Goal: Task Accomplishment & Management: Use online tool/utility

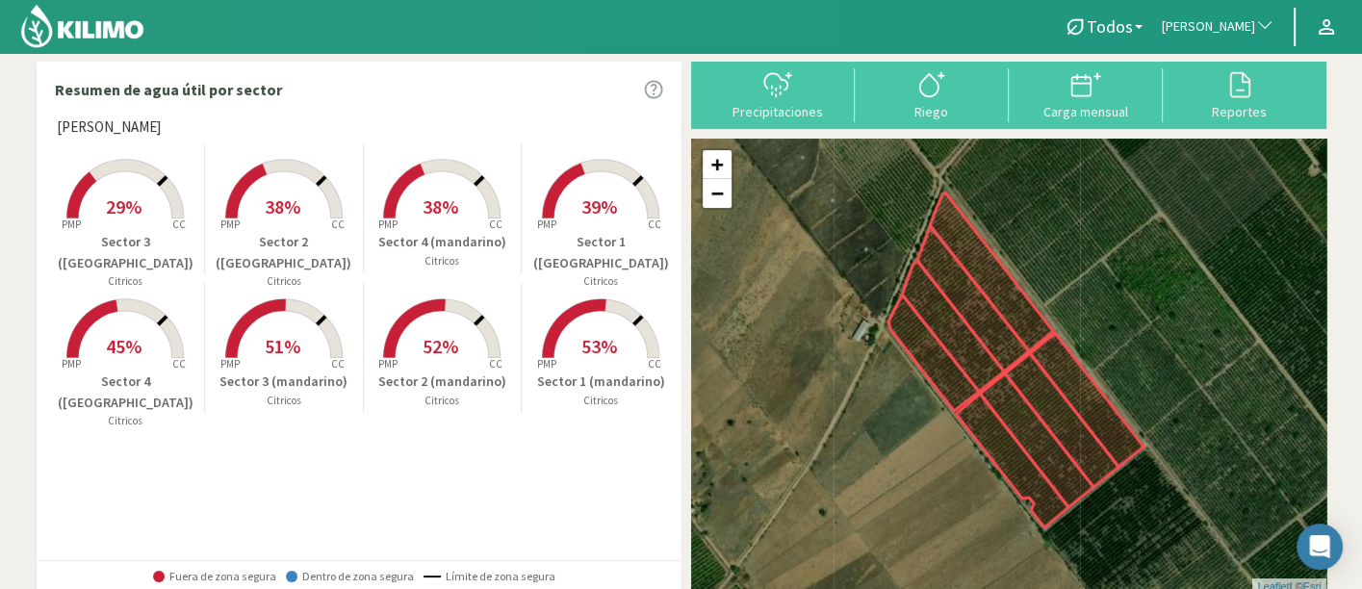
click at [1223, 47] on button "[PERSON_NAME]" at bounding box center [1218, 27] width 132 height 42
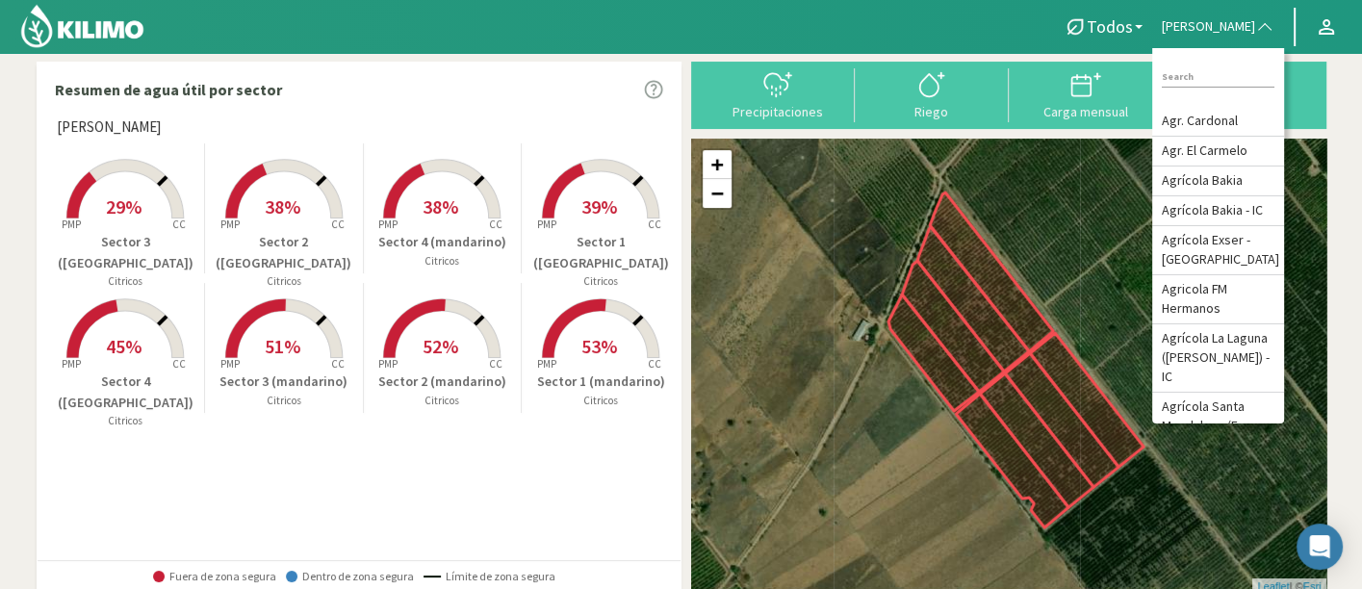
click at [1000, 255] on div "+ − Leaflet | © Esri" at bounding box center [1008, 366] width 635 height 455
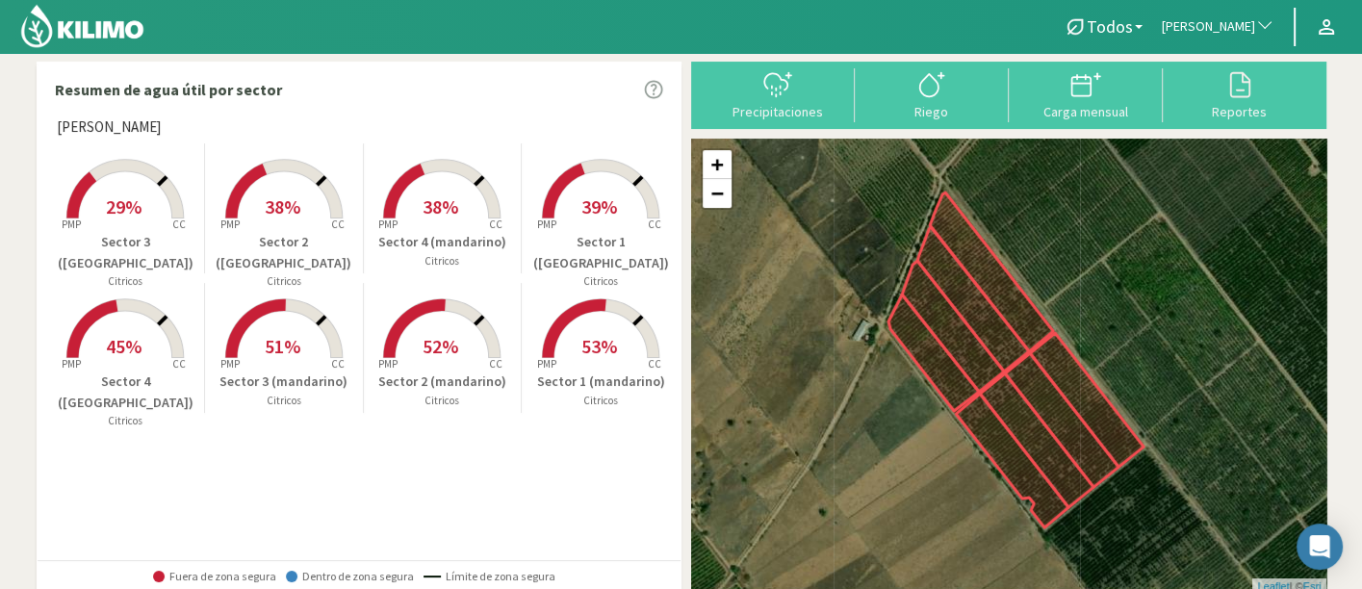
click at [1237, 124] on div "Precipitaciones Riego Carga mensual Reportes" at bounding box center [1008, 95] width 635 height 67
click at [1235, 110] on div "Reportes" at bounding box center [1239, 111] width 142 height 13
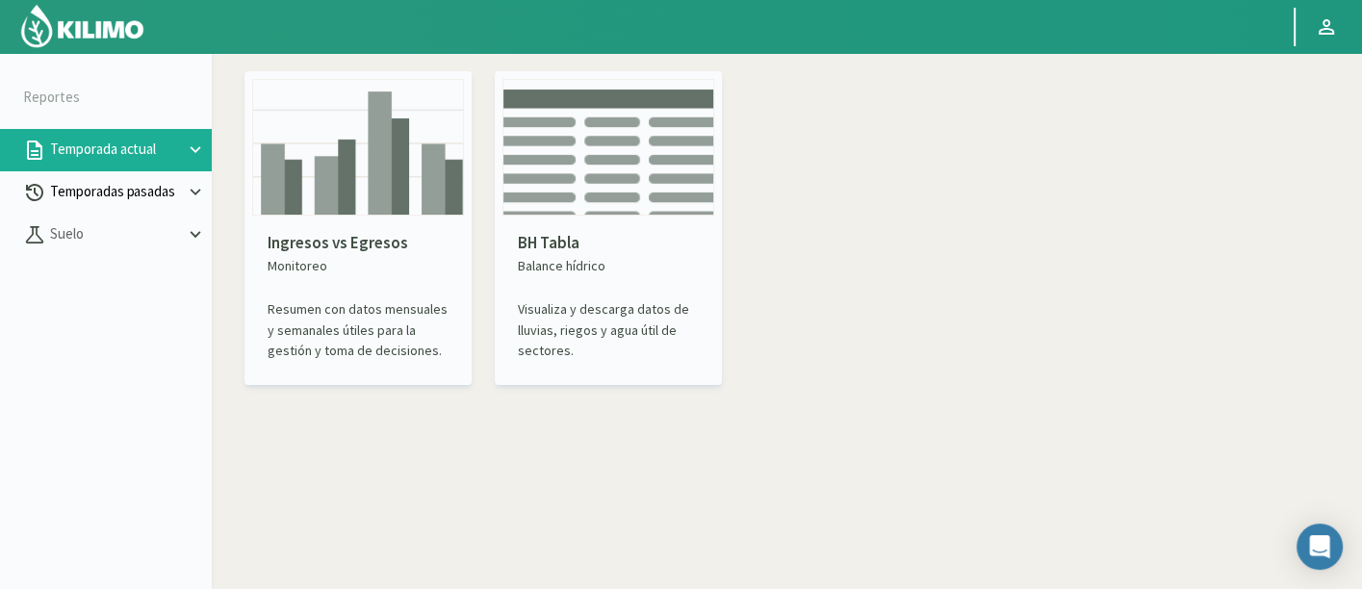
click at [116, 205] on button "Temporadas pasadas" at bounding box center [106, 192] width 212 height 42
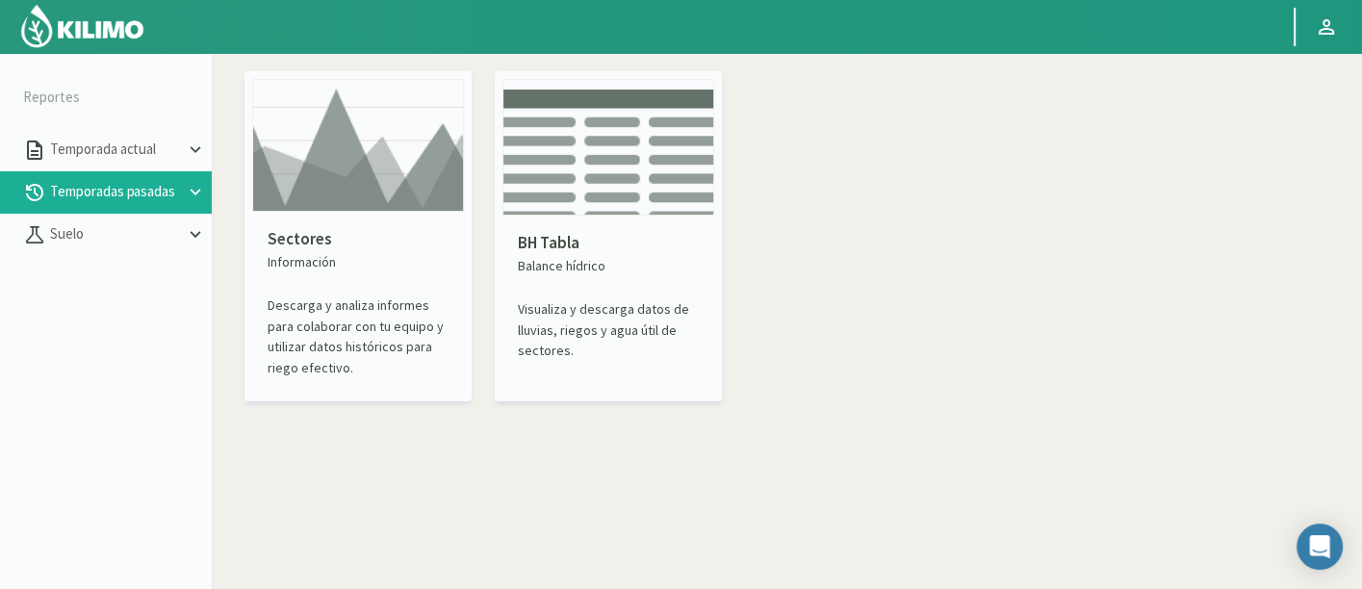
click at [315, 202] on img at bounding box center [358, 145] width 212 height 133
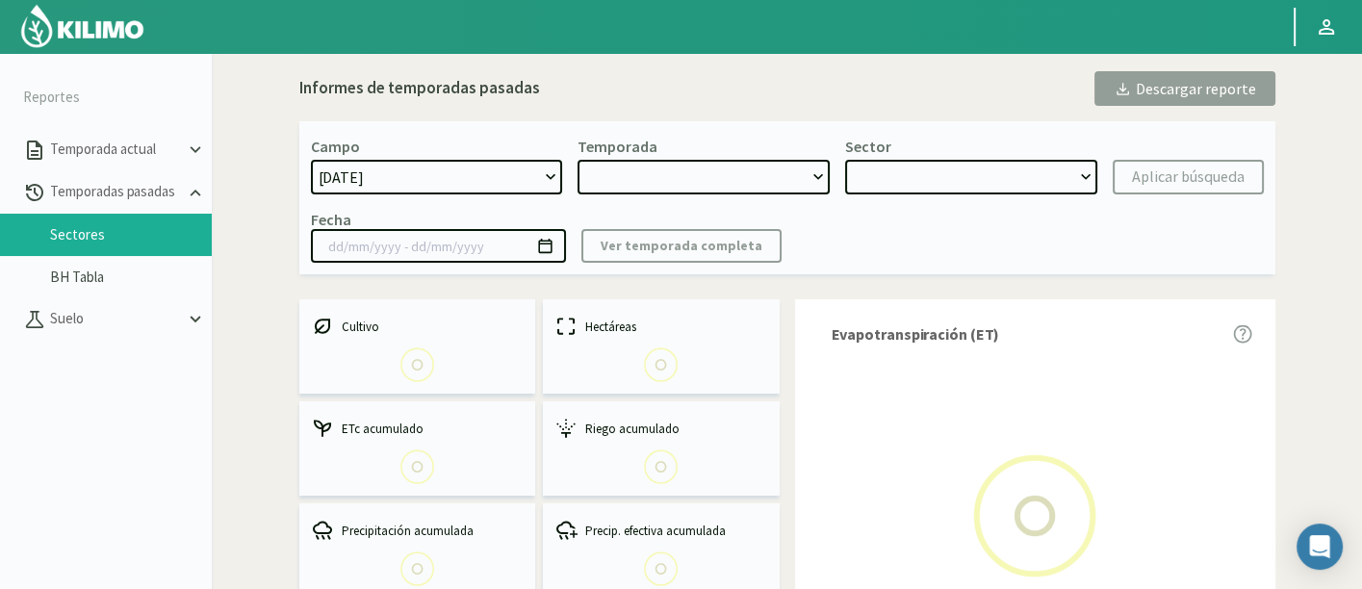
select select "0: Object"
type input "[DATE] - [DATE]"
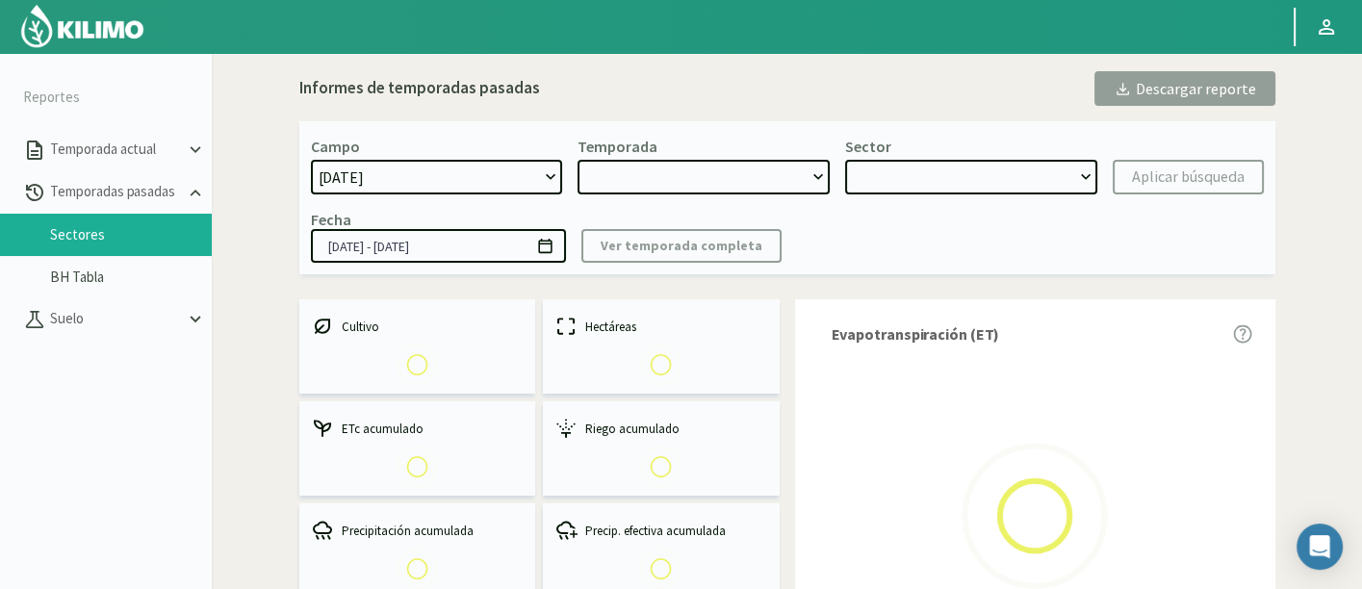
select select "0: 2023"
select select "0: Object"
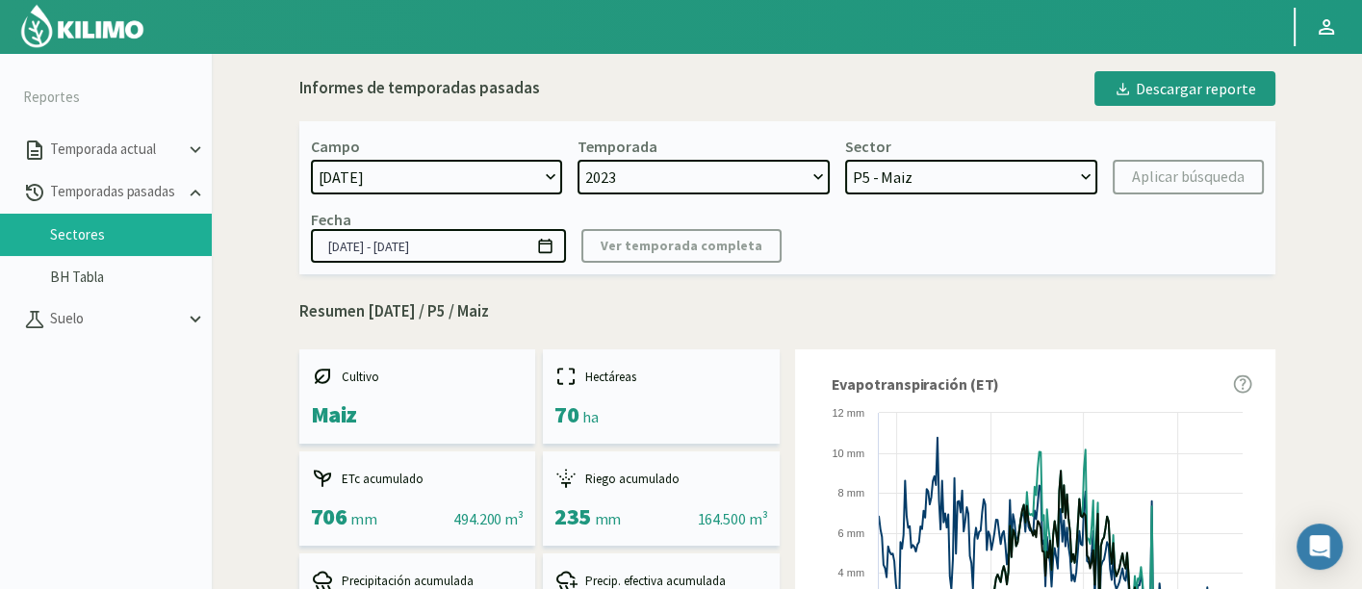
click at [367, 186] on select "[DATE] 8 Fuegos Acograpes - Ag. [PERSON_NAME] - Ag. [GEOGRAPHIC_DATA] Acograpes…" at bounding box center [437, 177] width 252 height 35
click at [509, 172] on select "[DATE] 8 Fuegos Acograpes - Ag. [PERSON_NAME] - Ag. [GEOGRAPHIC_DATA] Acograpes…" at bounding box center [437, 177] width 252 height 35
click at [383, 175] on select "[DATE] 8 Fuegos Acograpes - Ag. [PERSON_NAME] - Ag. [GEOGRAPHIC_DATA] Acograpes…" at bounding box center [437, 177] width 252 height 35
select select "197: Object"
click at [311, 160] on select "[DATE] 8 Fuegos Acograpes - Ag. [PERSON_NAME] - Ag. [GEOGRAPHIC_DATA] Acograpes…" at bounding box center [437, 177] width 252 height 35
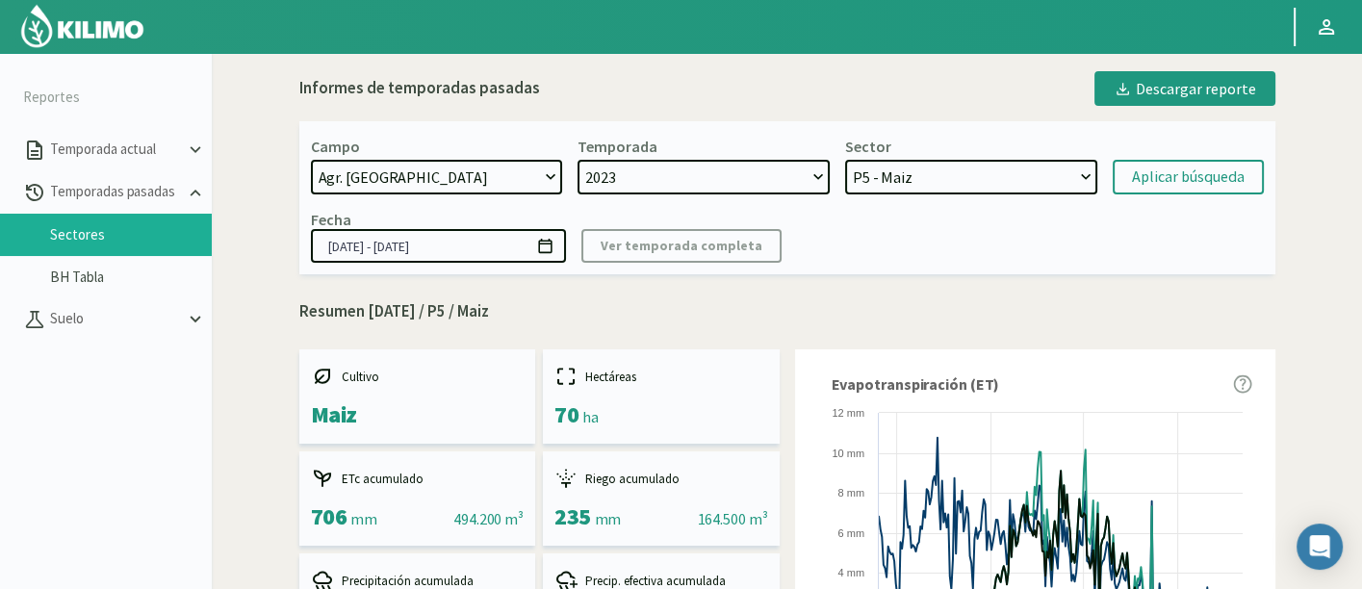
click at [810, 174] on select "2023 2022" at bounding box center [704, 177] width 252 height 35
click at [860, 188] on select "P5 - Maiz P3 - Maiz P2B - Maiz P2A - Maiz P4 - Cebada P1B - Trigo P1A - Cebada" at bounding box center [971, 177] width 252 height 35
select select
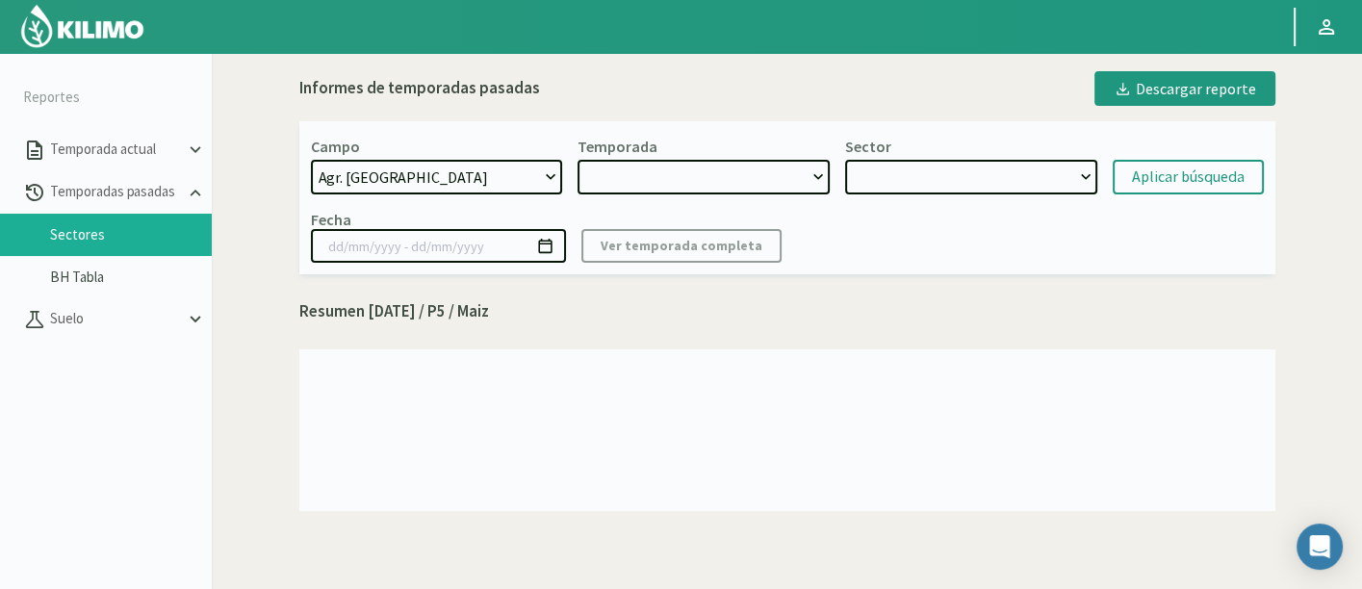
select select "2: 2025"
select select "7: Object"
click at [783, 184] on select at bounding box center [704, 177] width 252 height 35
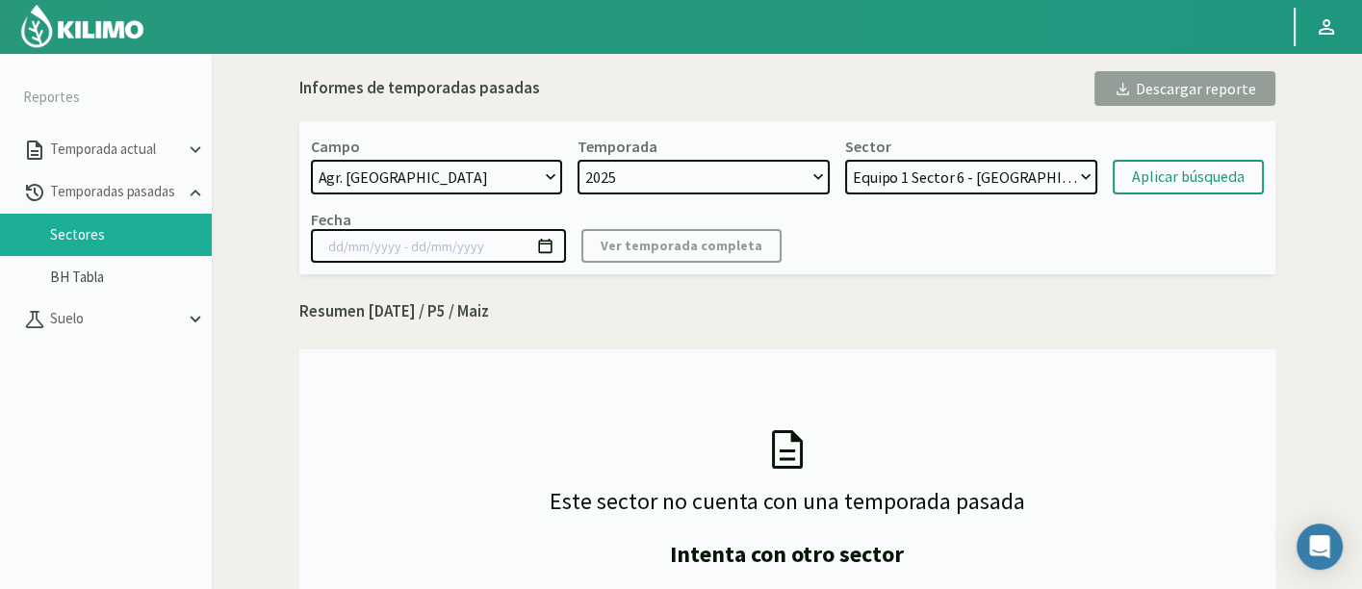
click at [924, 198] on div "Campo [DATE] 8 Fuegos Acograpes - Ag. [PERSON_NAME] - Ag. [GEOGRAPHIC_DATA] Aco…" at bounding box center [787, 197] width 976 height 153
click at [932, 187] on select "Equipo 1 Sector 6 - [GEOGRAPHIC_DATA]" at bounding box center [971, 177] width 252 height 35
click at [1121, 183] on button "Aplicar búsqueda" at bounding box center [1188, 177] width 151 height 35
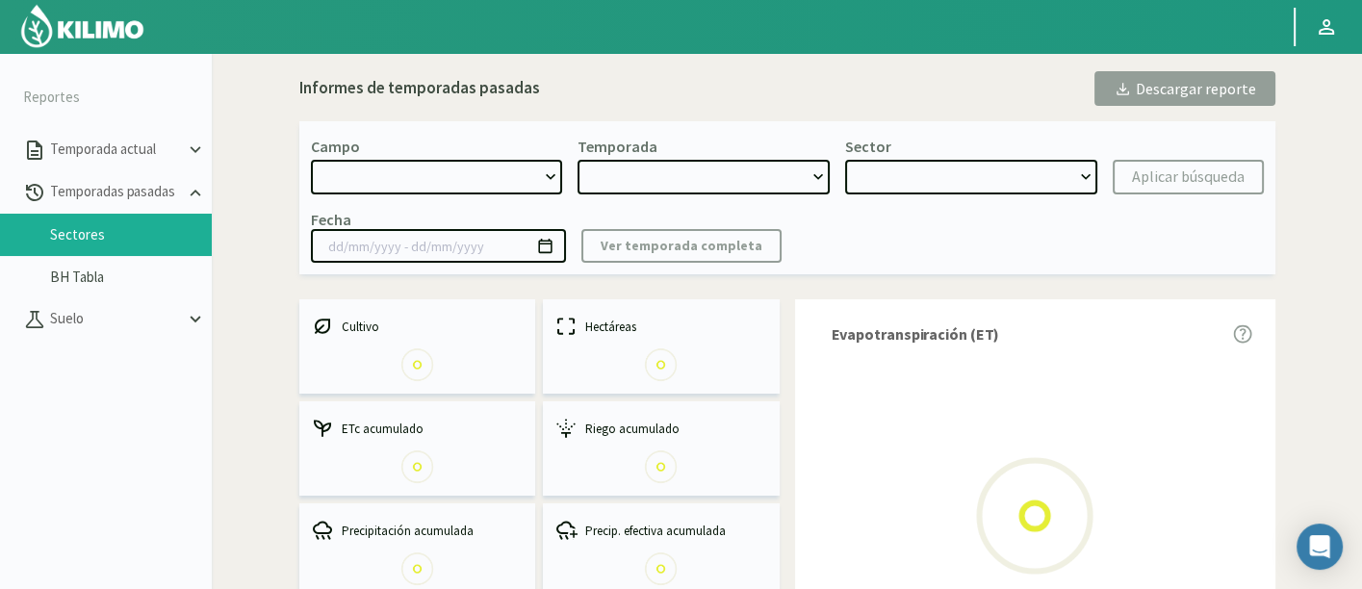
click at [1040, 180] on select at bounding box center [971, 177] width 252 height 35
click at [1017, 137] on div "Sector" at bounding box center [971, 166] width 252 height 58
select select "197: Object"
type input "[DATE] - [DATE]"
select select "0: 2025"
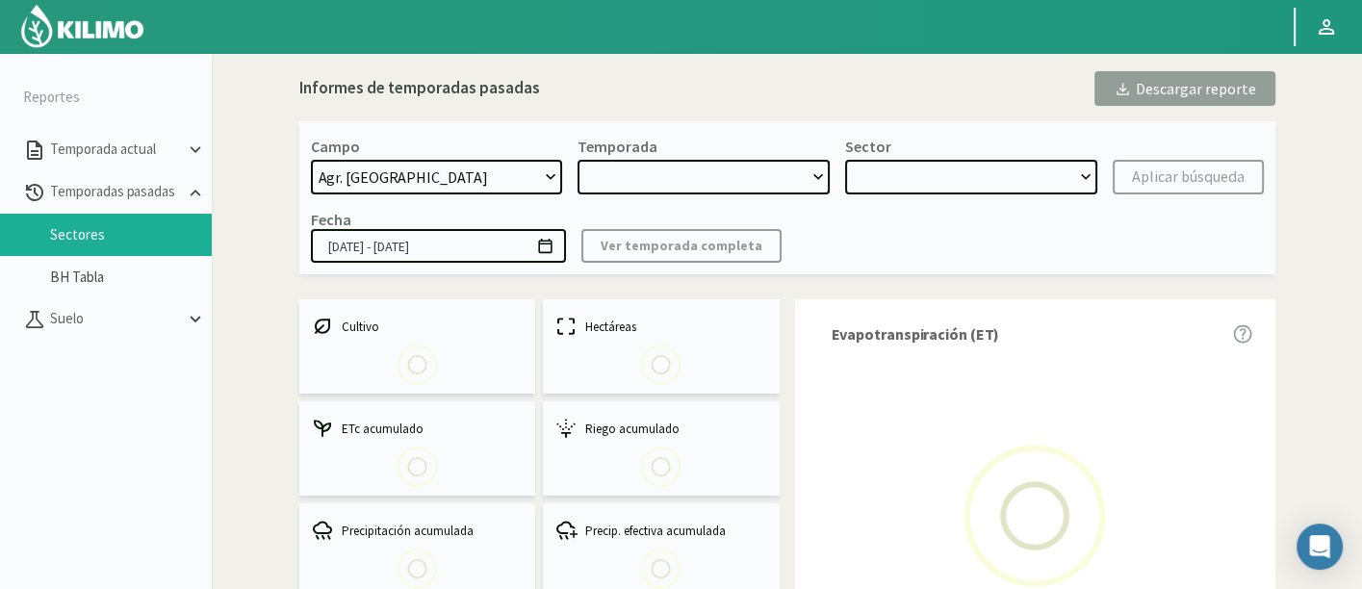
select select "0: Object"
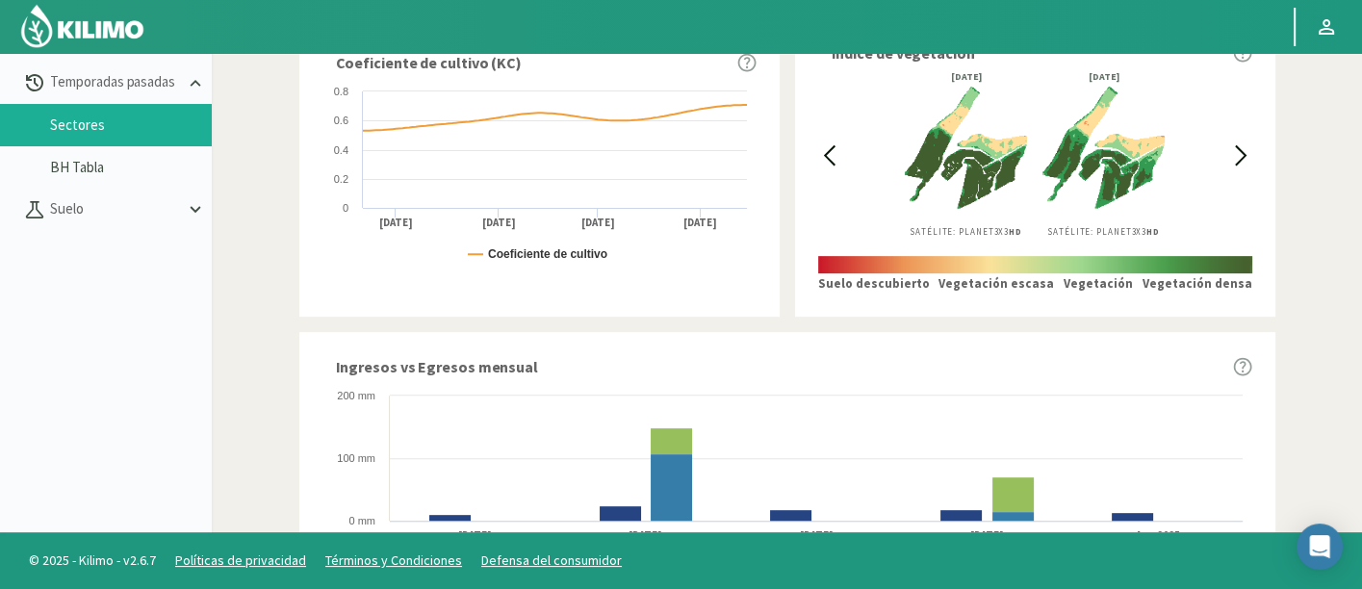
scroll to position [641, 0]
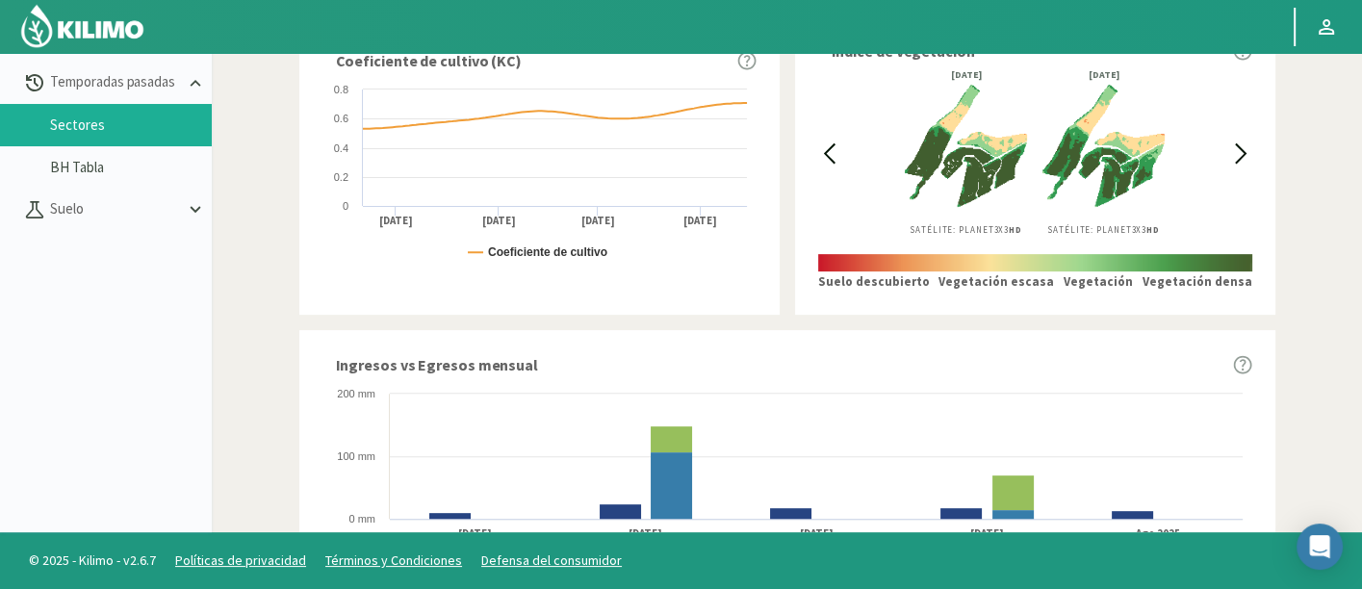
click at [830, 158] on icon at bounding box center [829, 153] width 22 height 22
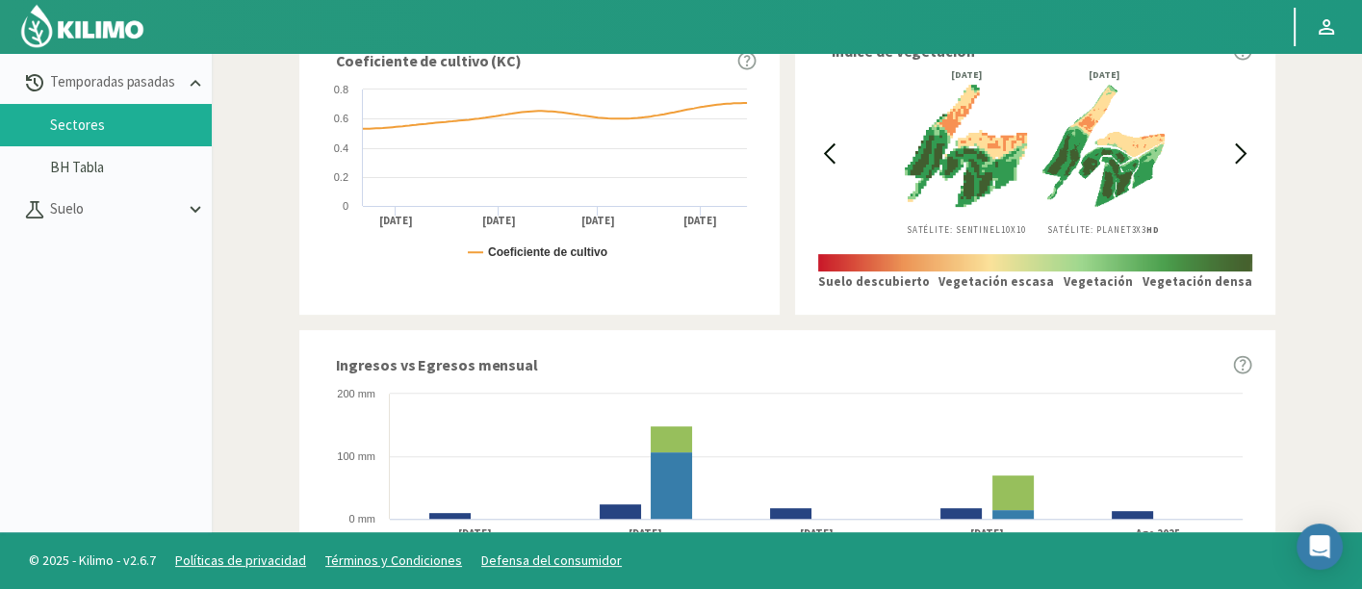
click at [830, 158] on icon at bounding box center [829, 153] width 22 height 22
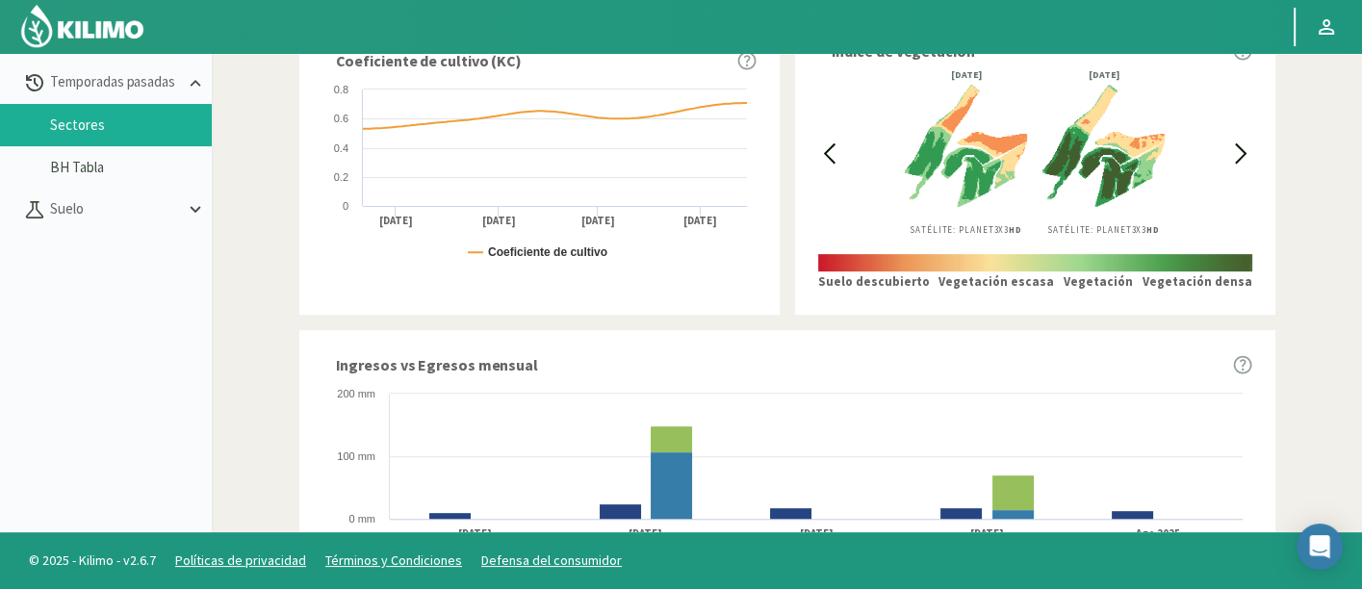
click at [830, 158] on icon at bounding box center [829, 153] width 22 height 22
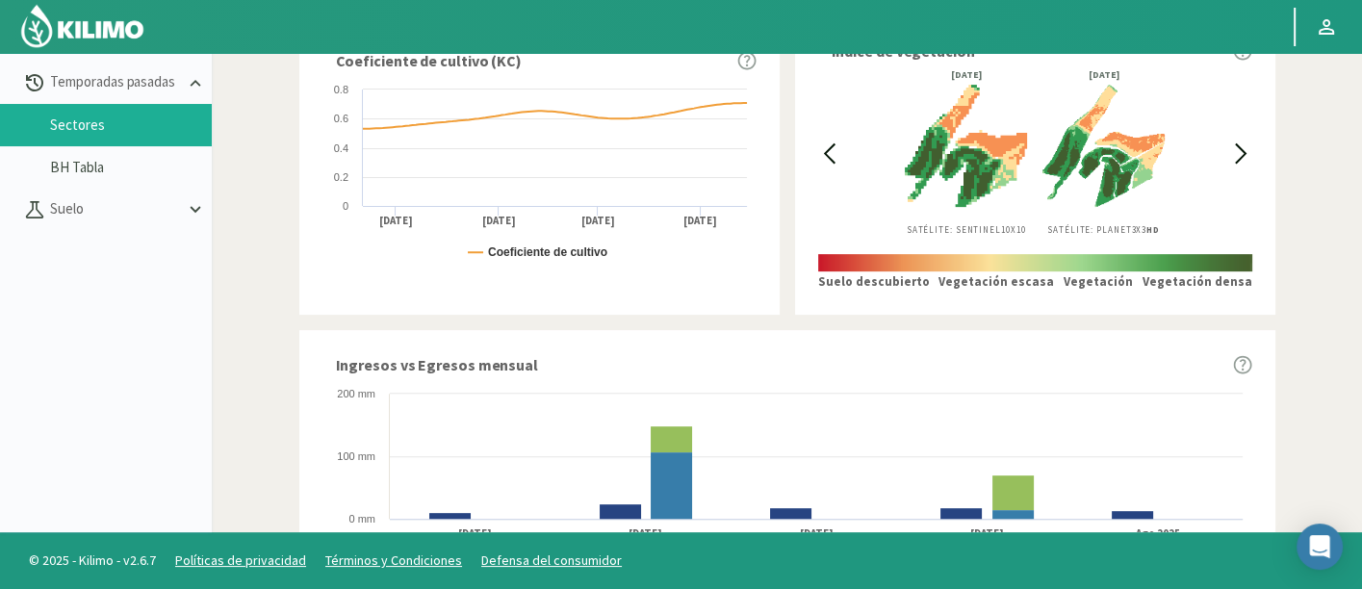
click at [830, 158] on icon at bounding box center [829, 153] width 22 height 22
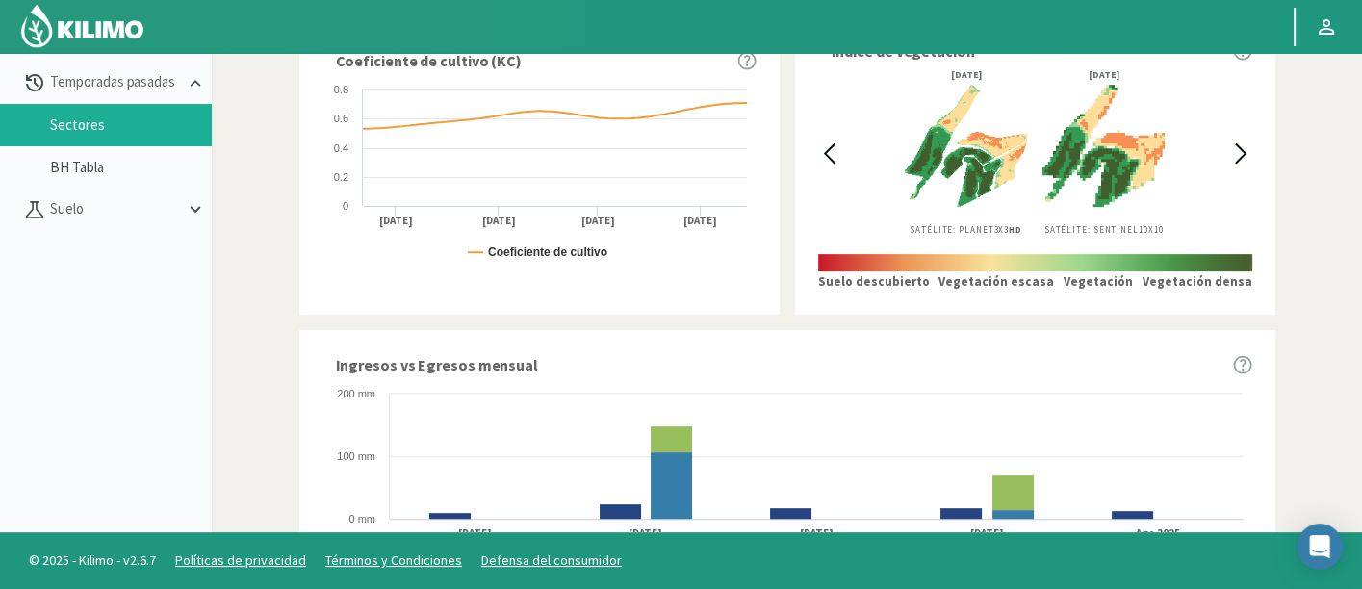
click at [1330, 170] on div "Informes de temporadas pasadas Descargar reporte Campo: Agr. [GEOGRAPHIC_DATA]:…" at bounding box center [786, 209] width 1131 height 1797
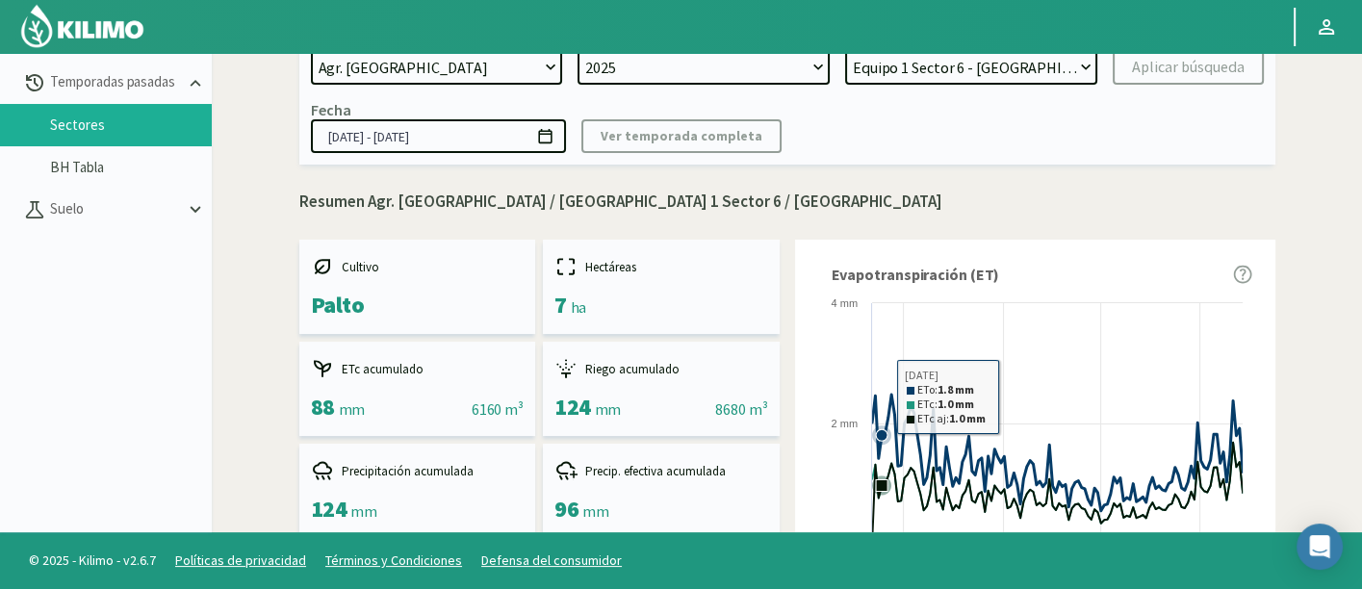
scroll to position [0, 0]
